Goal: Use online tool/utility: Utilize a website feature to perform a specific function

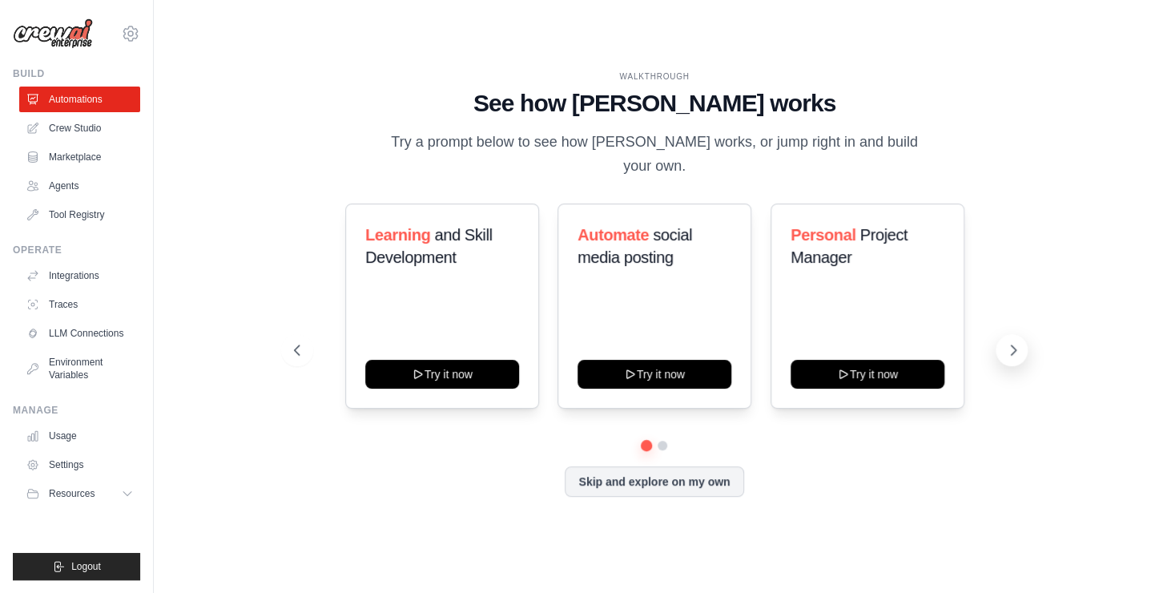
click at [1012, 342] on icon at bounding box center [1013, 350] width 16 height 16
click at [286, 345] on button at bounding box center [297, 350] width 32 height 32
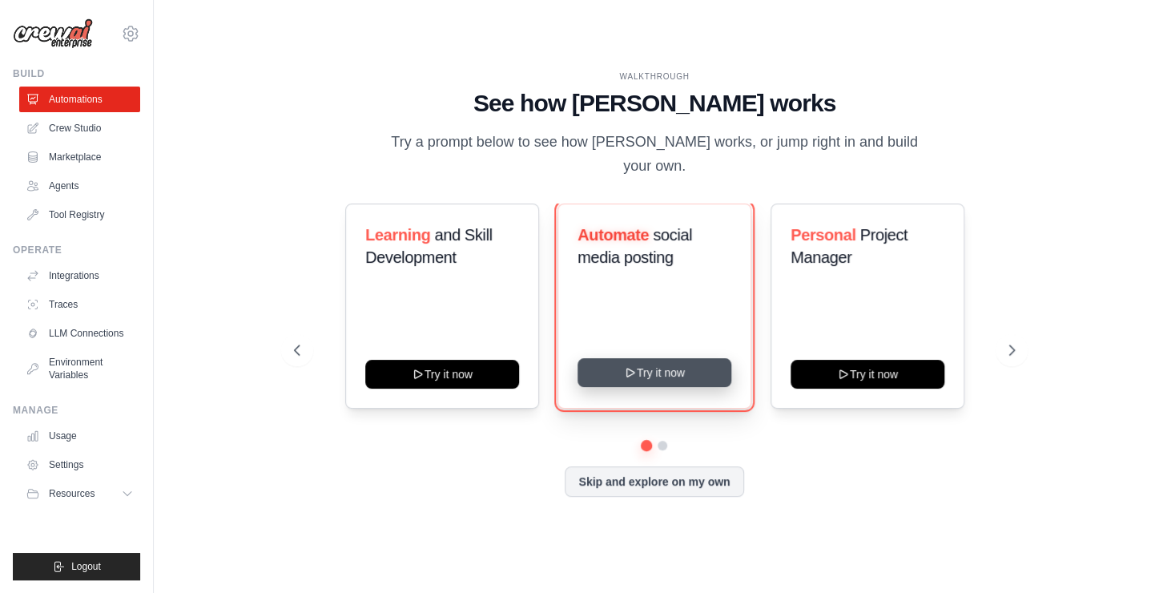
click at [641, 360] on button "Try it now" at bounding box center [654, 372] width 154 height 29
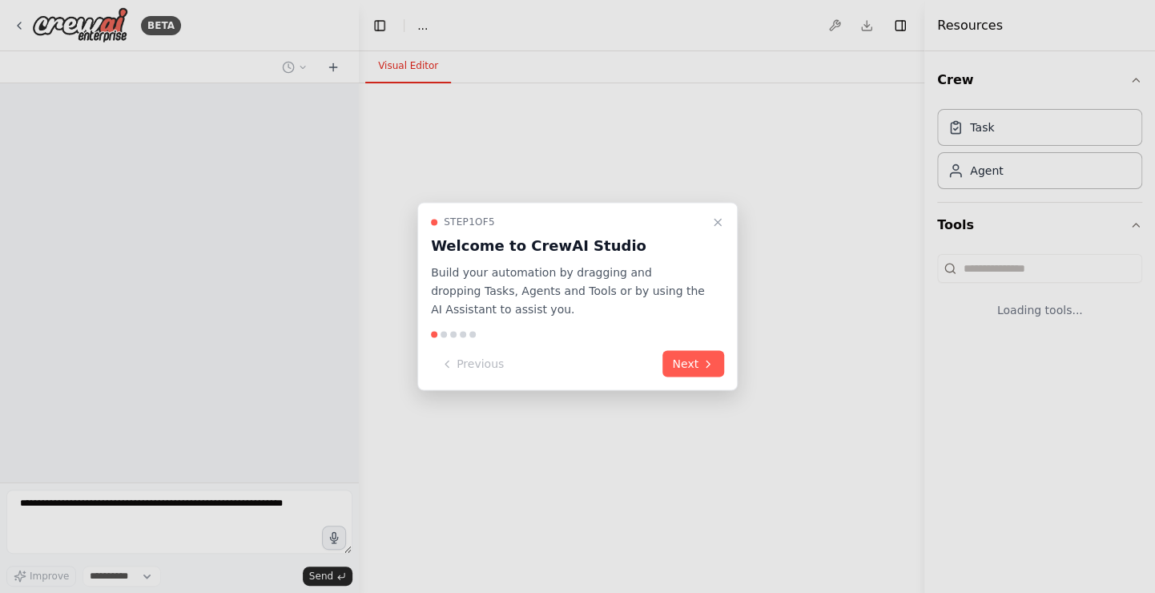
select select "****"
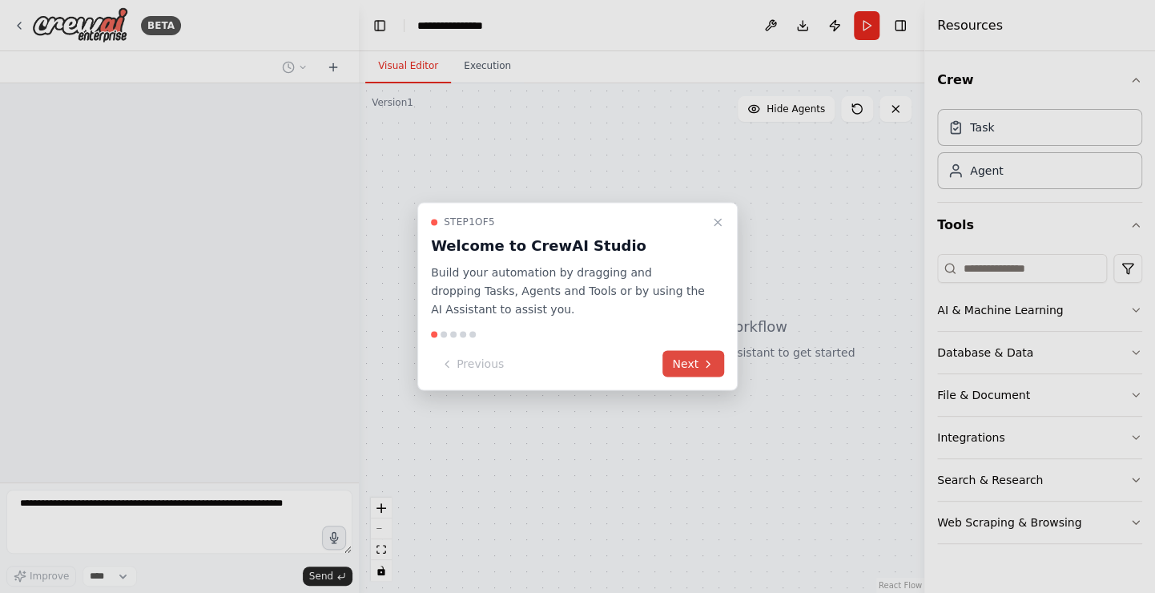
click at [688, 367] on button "Next" at bounding box center [693, 364] width 62 height 26
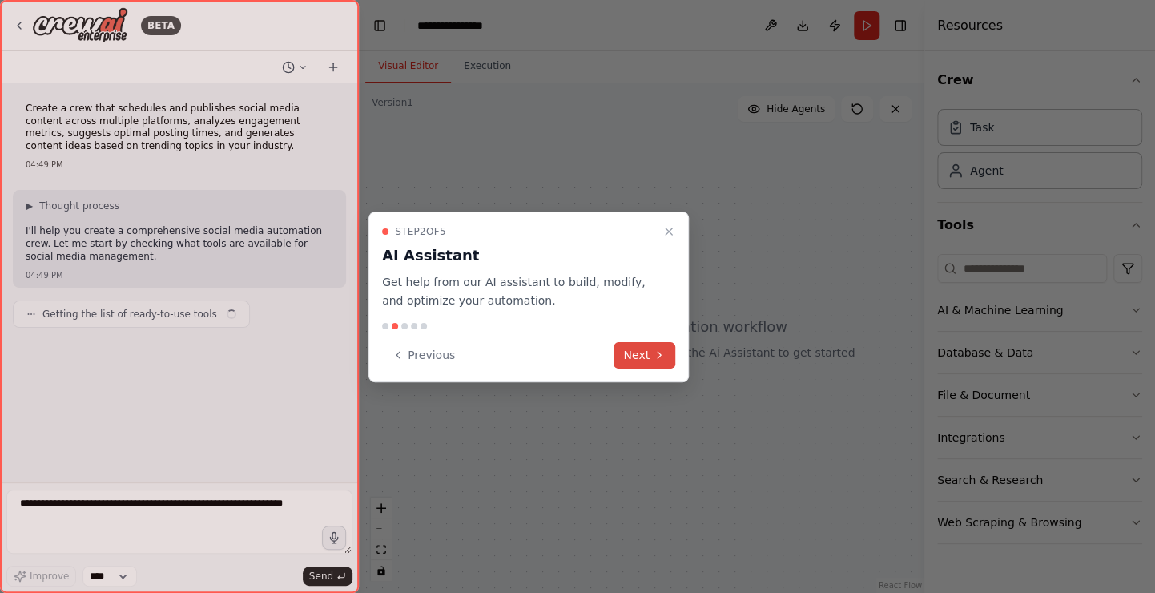
click at [649, 360] on button "Next" at bounding box center [644, 355] width 62 height 26
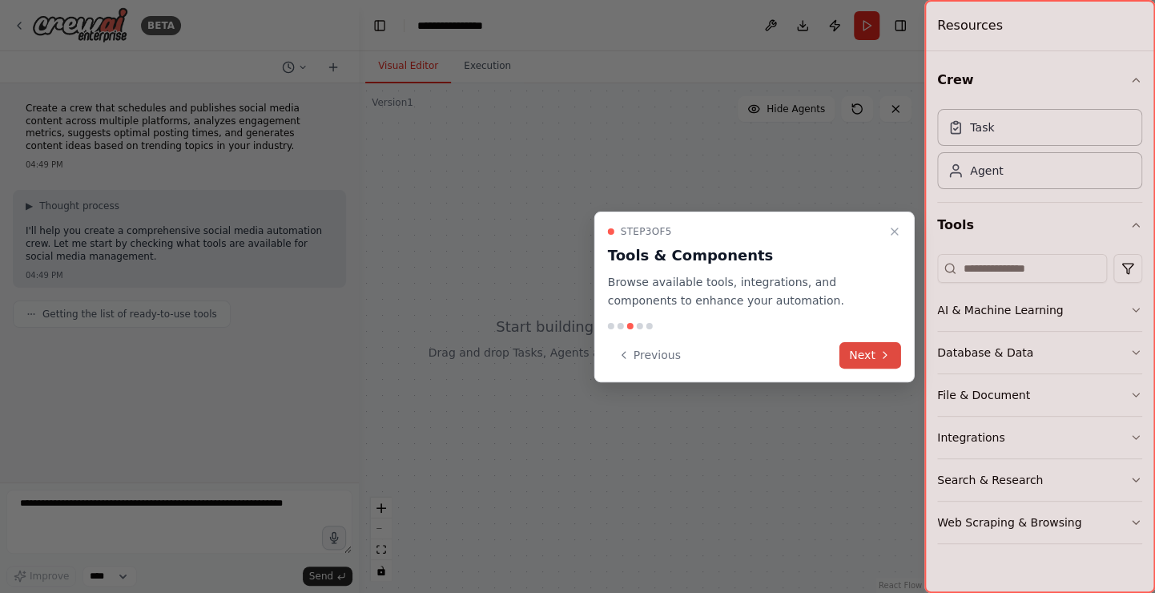
click at [850, 359] on button "Next" at bounding box center [870, 355] width 62 height 26
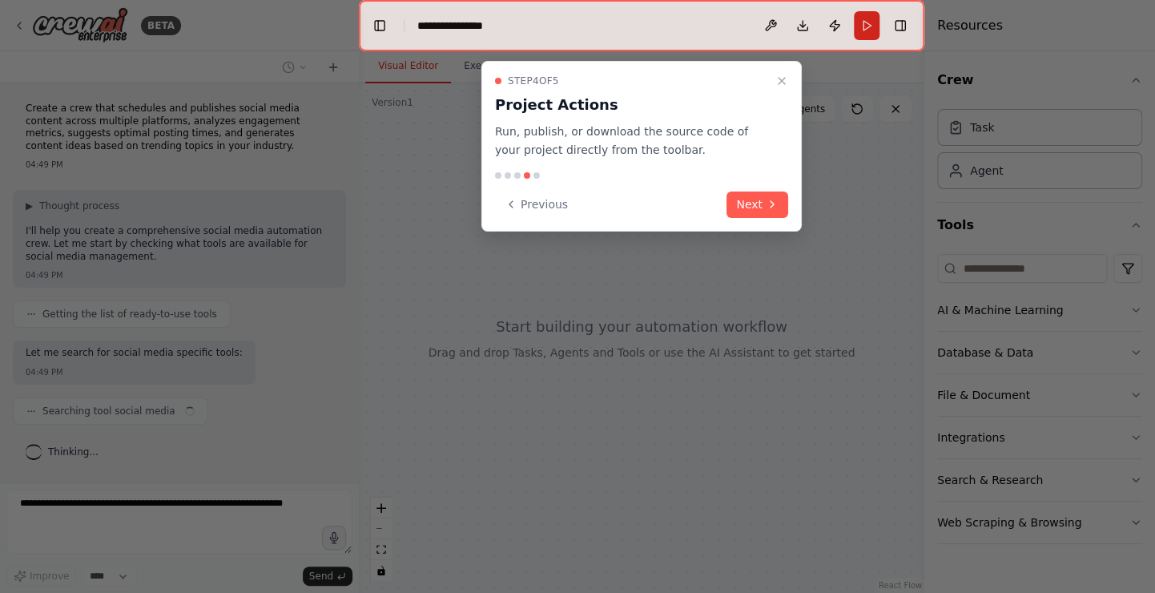
click at [788, 228] on div "Step 4 of 5 Project Actions Run, publish, or download the source code of your p…" at bounding box center [641, 146] width 320 height 171
click at [773, 218] on div "Step 4 of 5 Project Actions Run, publish, or download the source code of your p…" at bounding box center [641, 146] width 320 height 171
click at [766, 211] on button "Next" at bounding box center [757, 204] width 62 height 26
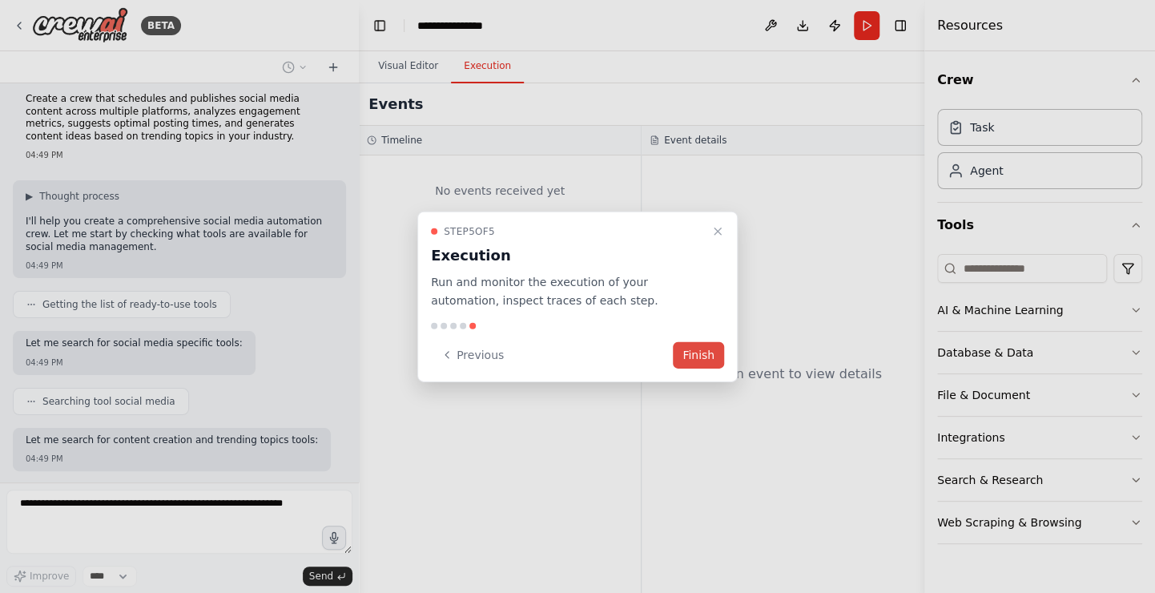
scroll to position [90, 0]
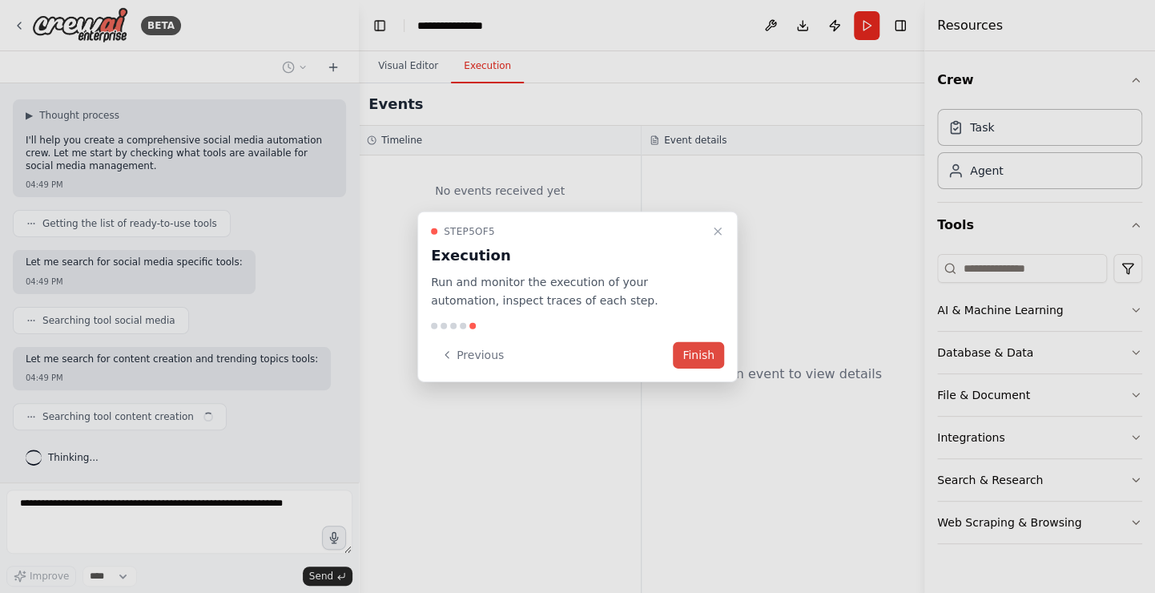
click at [693, 352] on button "Finish" at bounding box center [698, 354] width 51 height 26
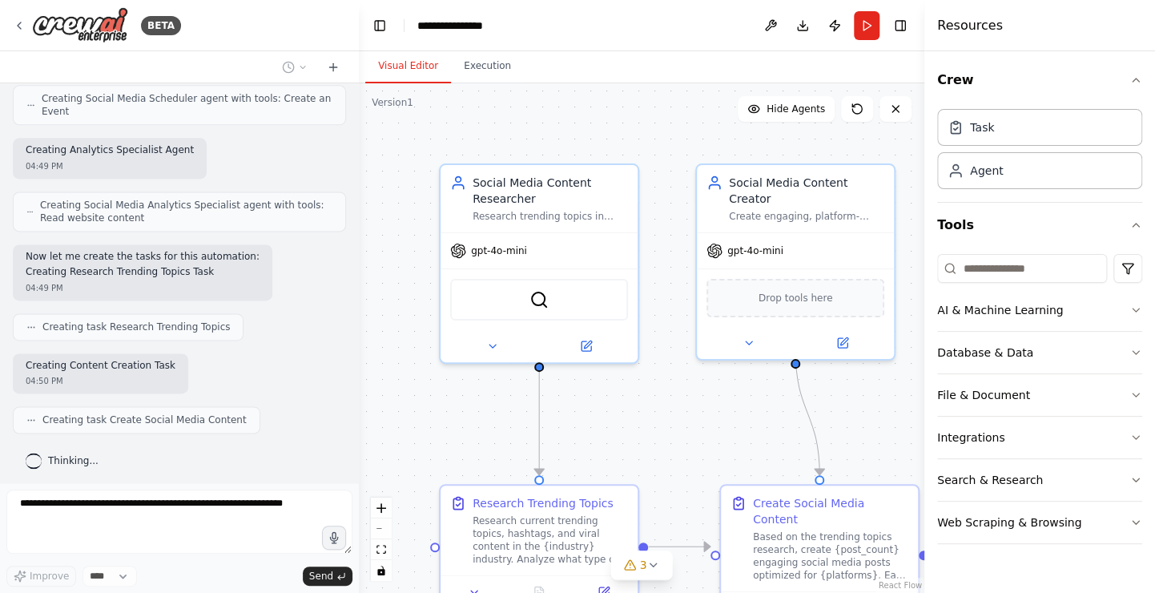
scroll to position [1108, 0]
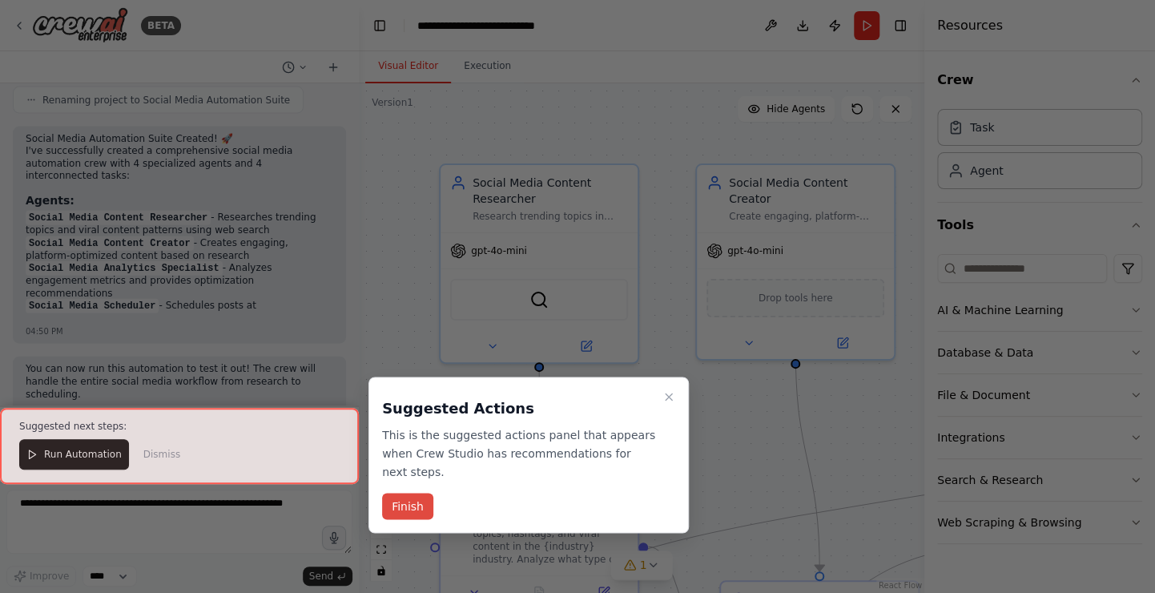
click at [406, 493] on button "Finish" at bounding box center [407, 506] width 51 height 26
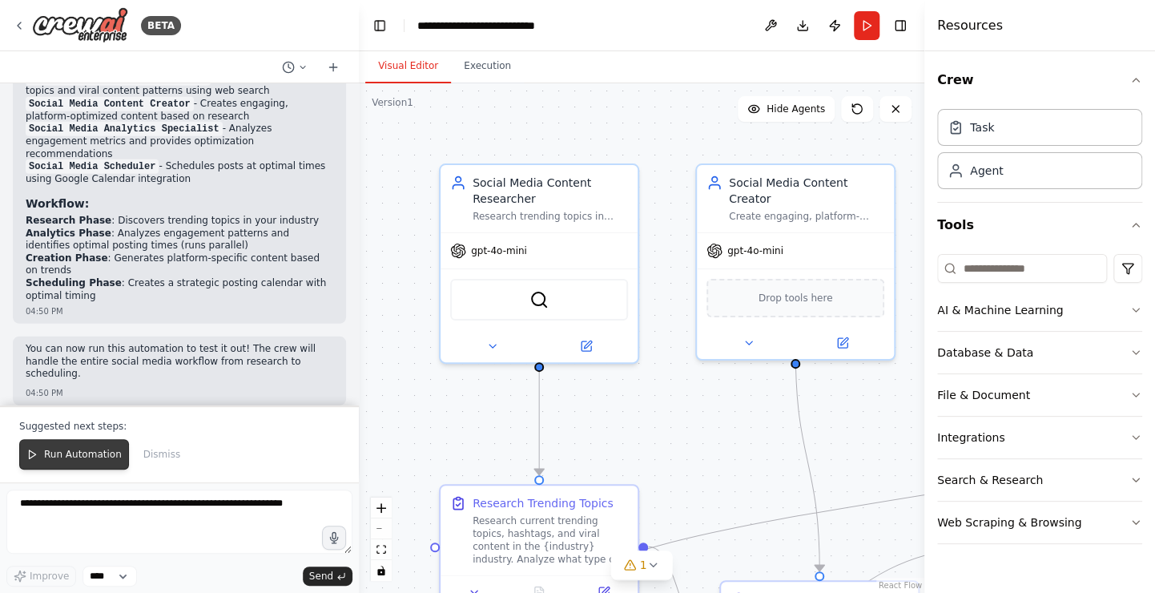
click at [63, 450] on span "Run Automation" at bounding box center [83, 454] width 78 height 13
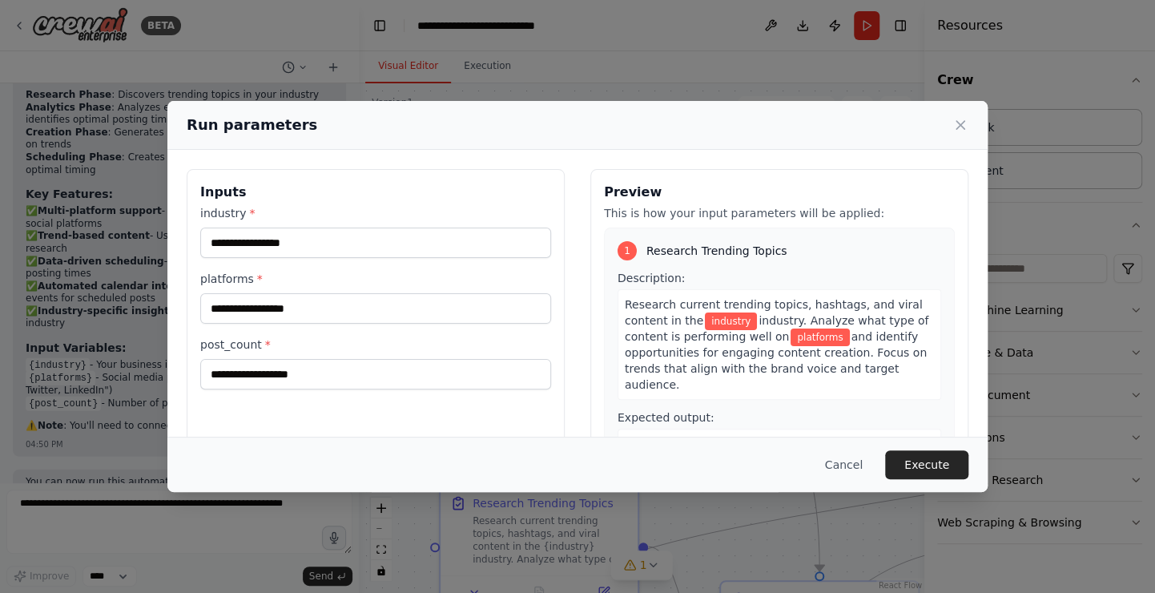
scroll to position [2030, 0]
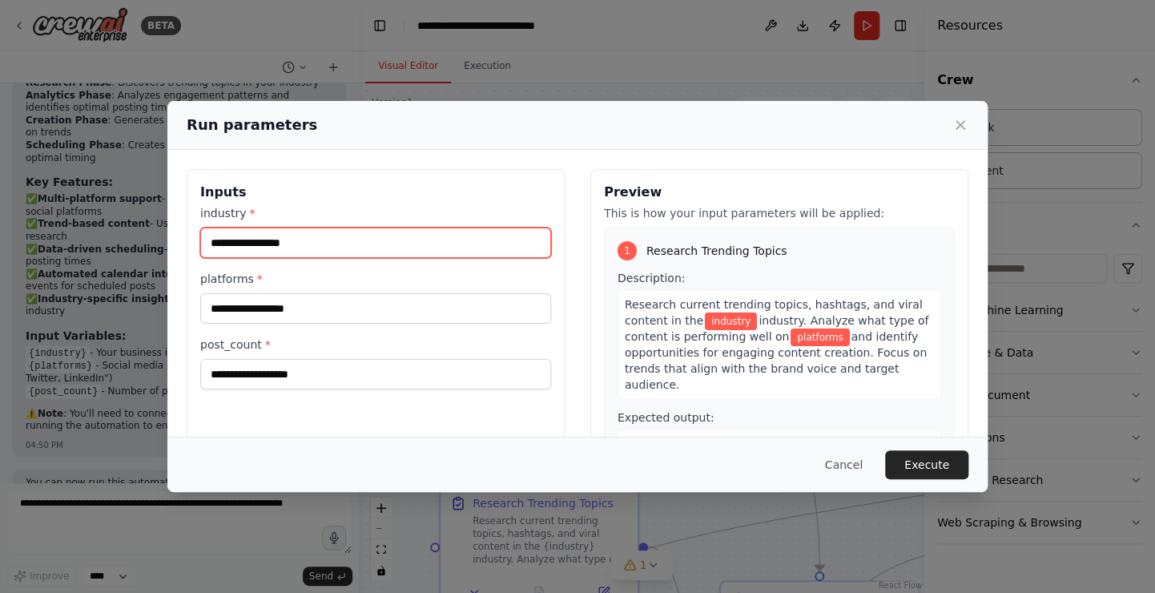
click at [343, 244] on input "industry *" at bounding box center [375, 242] width 351 height 30
click at [840, 461] on button "Cancel" at bounding box center [843, 464] width 63 height 29
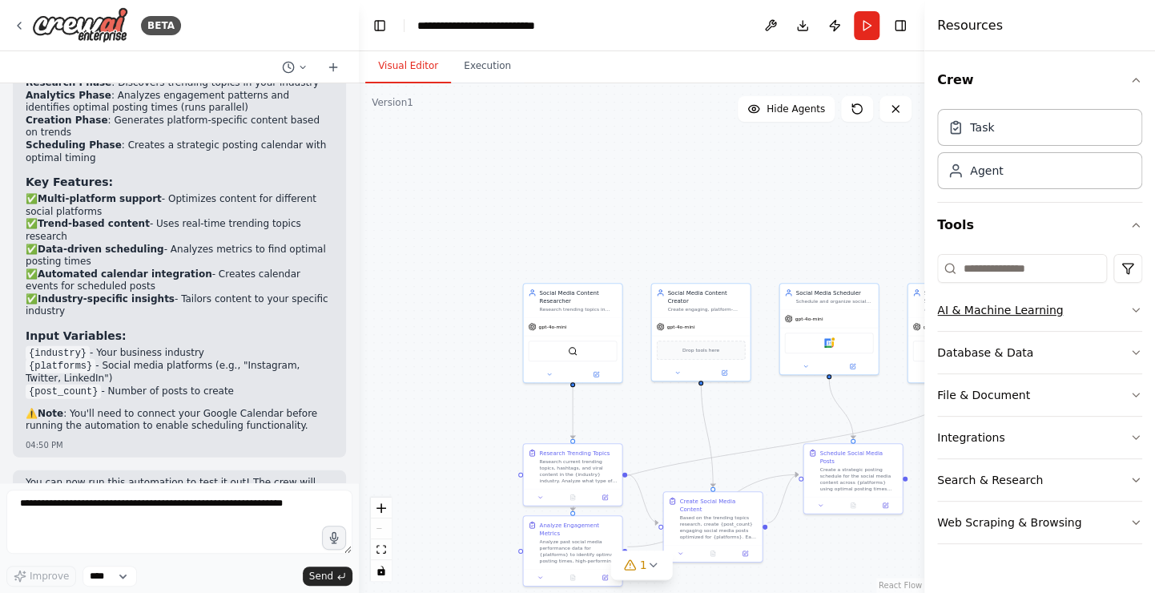
click at [1013, 312] on div "AI & Machine Learning" at bounding box center [1000, 310] width 126 height 16
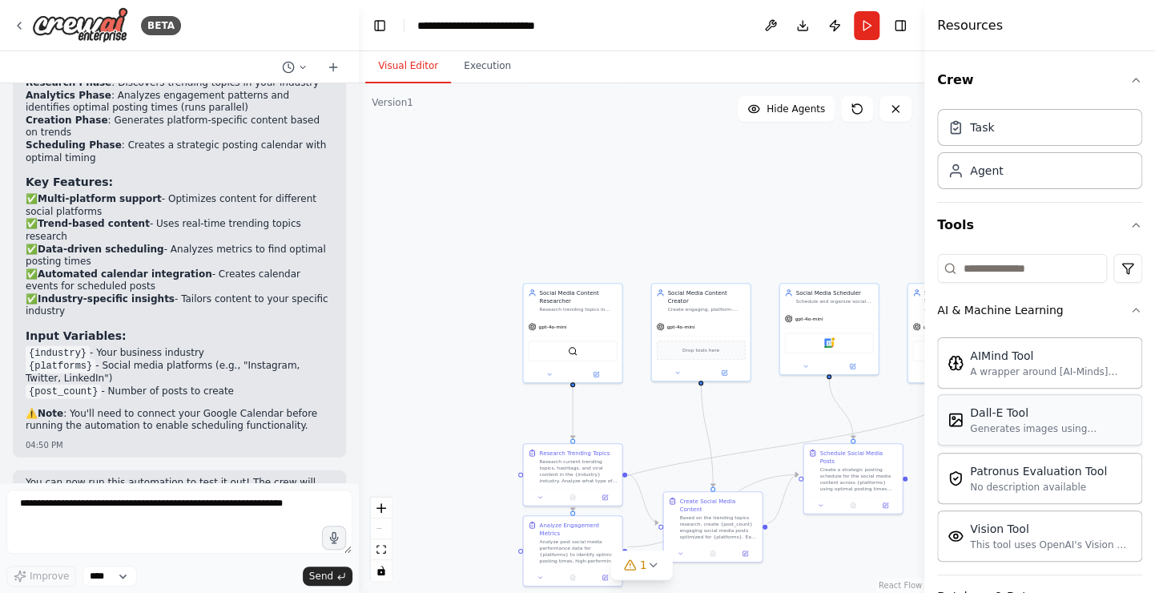
scroll to position [217, 0]
